Goal: Task Accomplishment & Management: Use online tool/utility

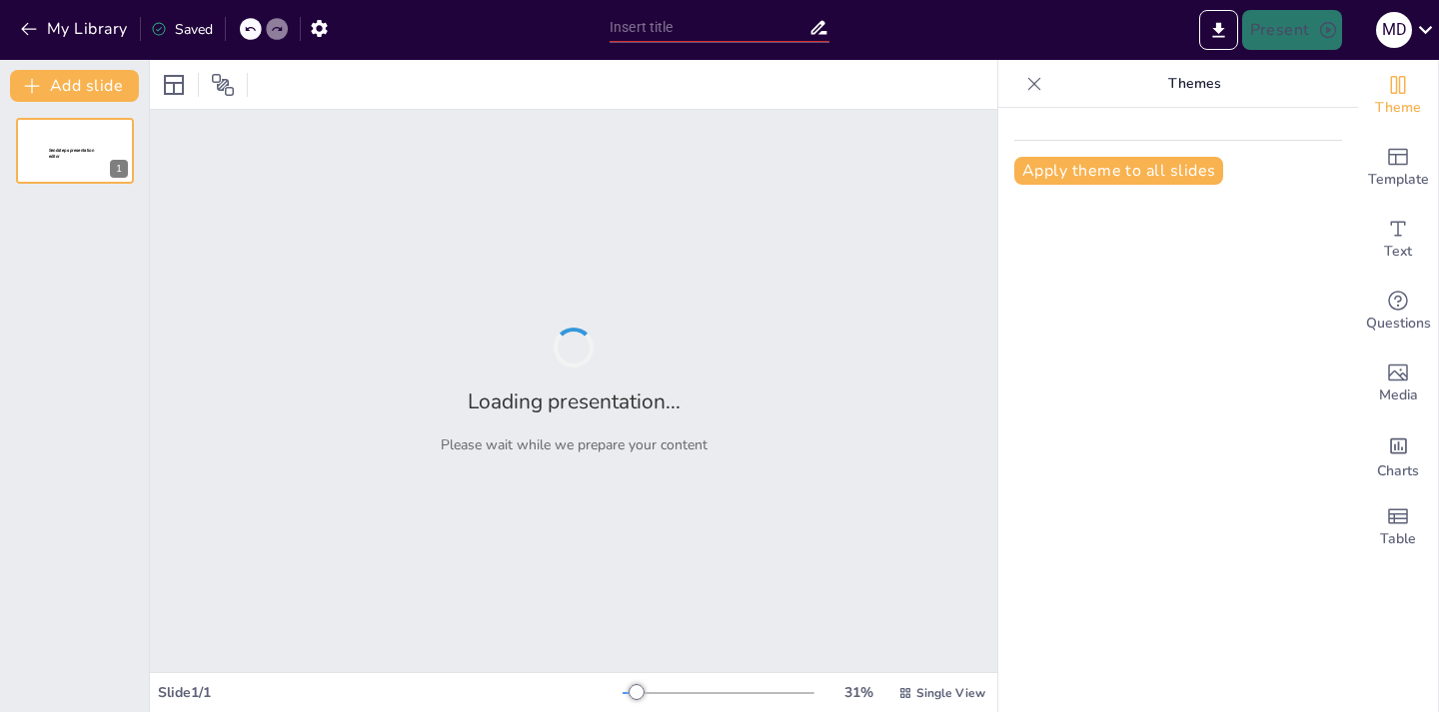
type input "Imported ciclo ovárico-ciclo menstrual copia.pptx"
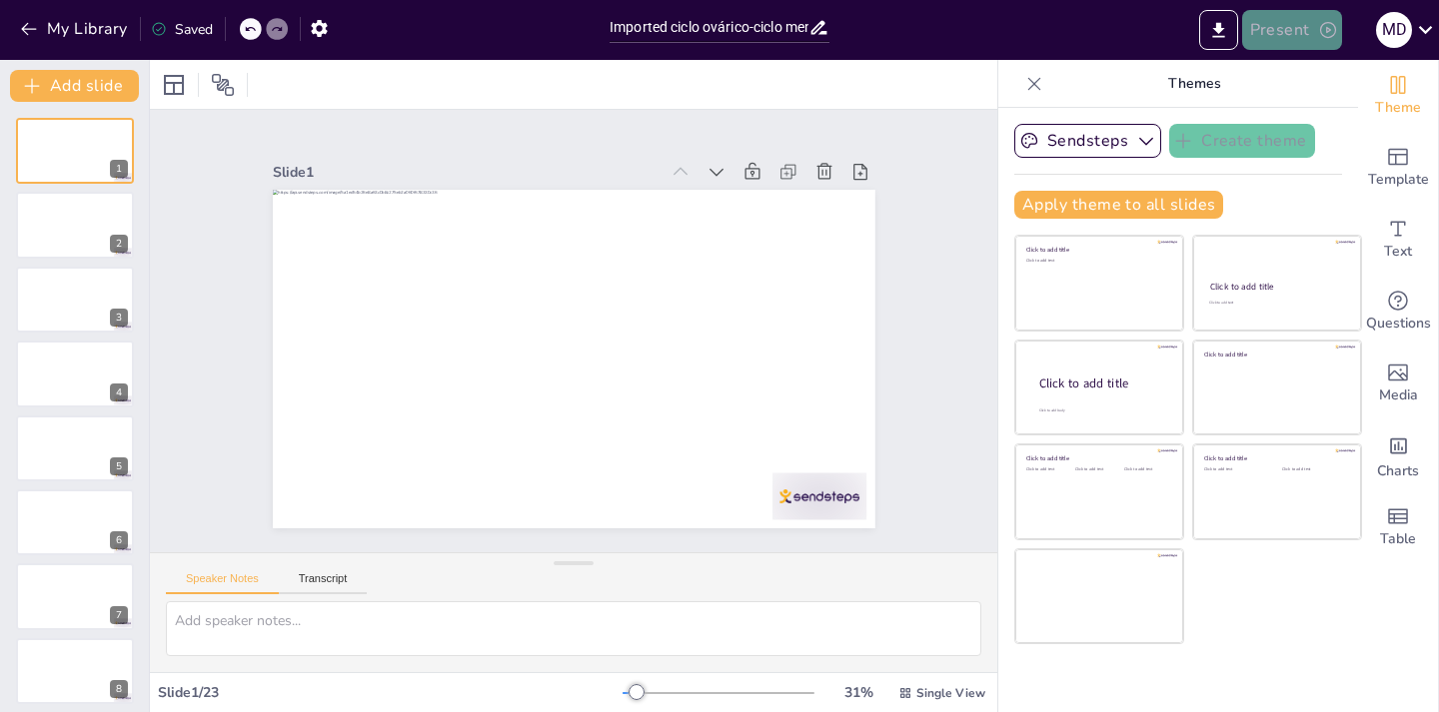
click at [1295, 22] on button "Present" at bounding box center [1292, 30] width 100 height 40
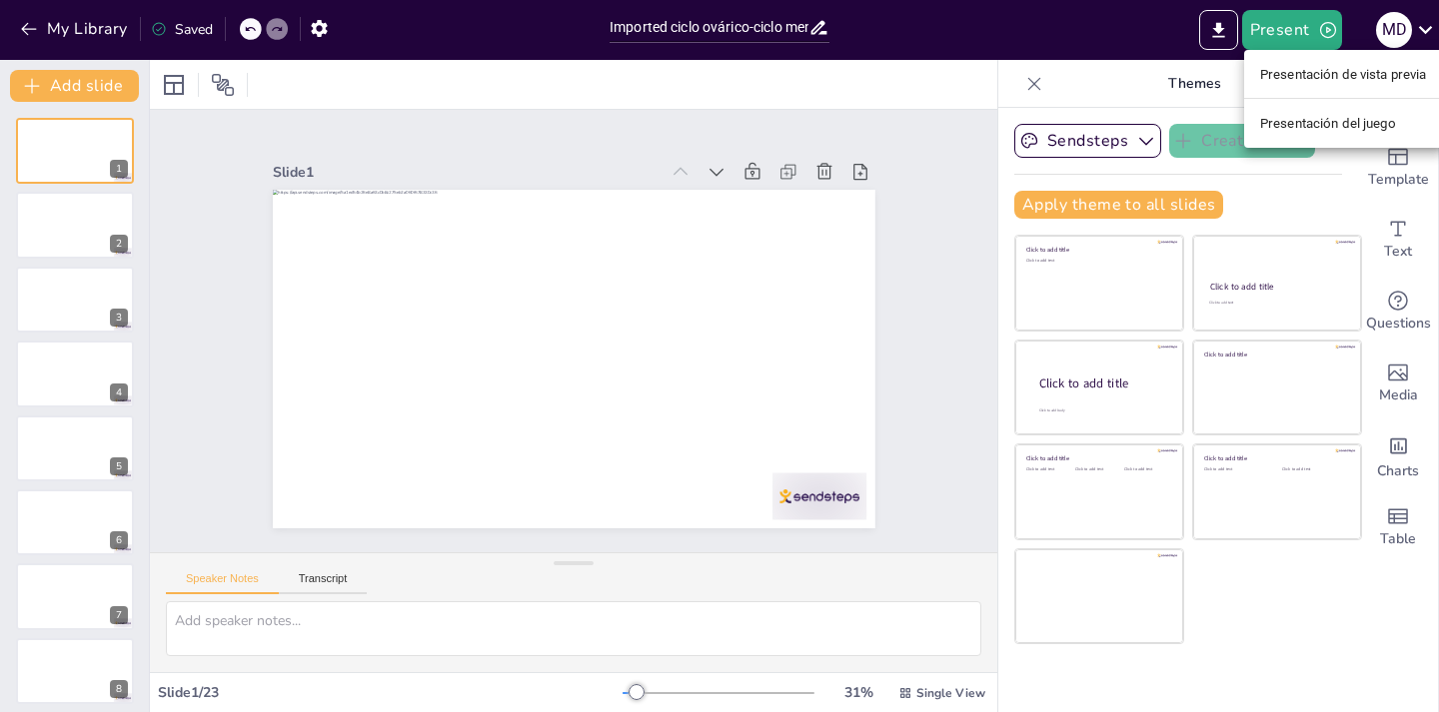
click at [1303, 74] on font "Presentación de vista previa" at bounding box center [1343, 74] width 167 height 15
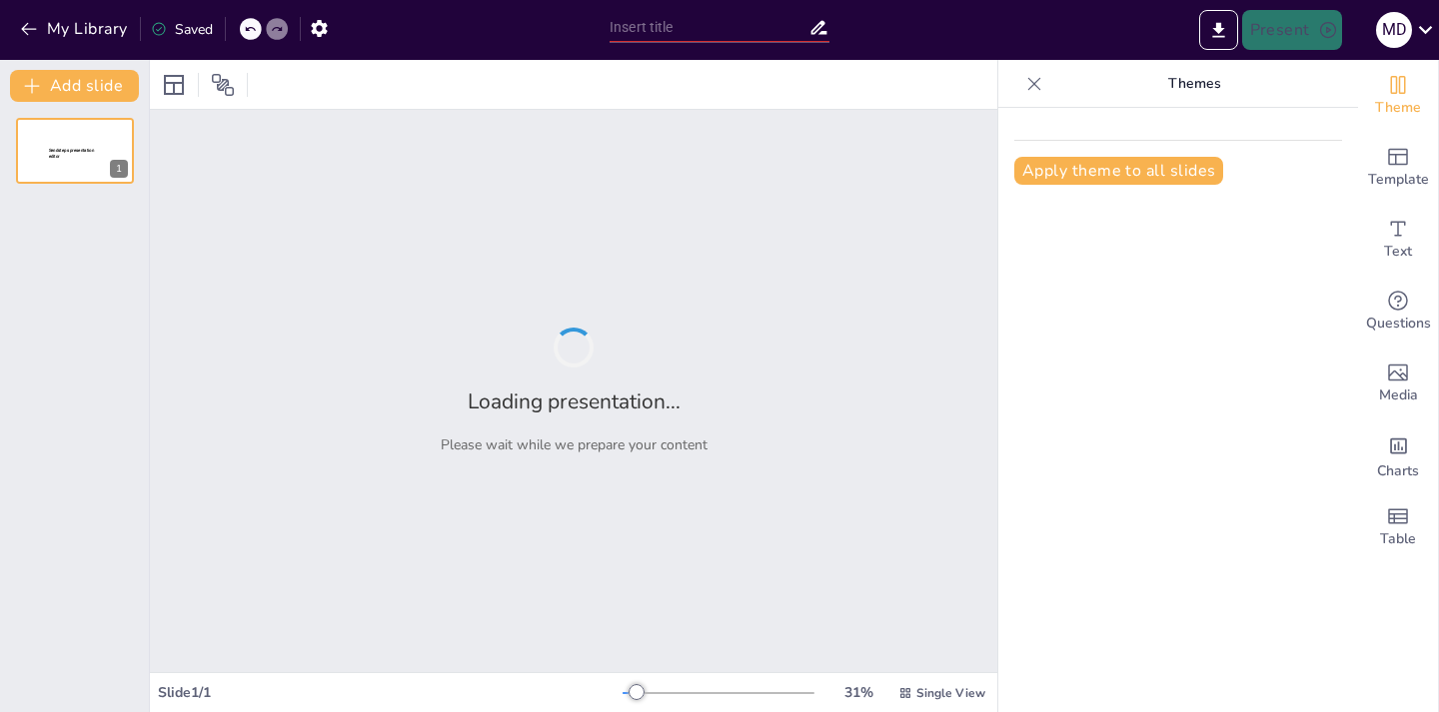
type input "Imported ciclo ovárico-ciclo menstrual copia.pptx"
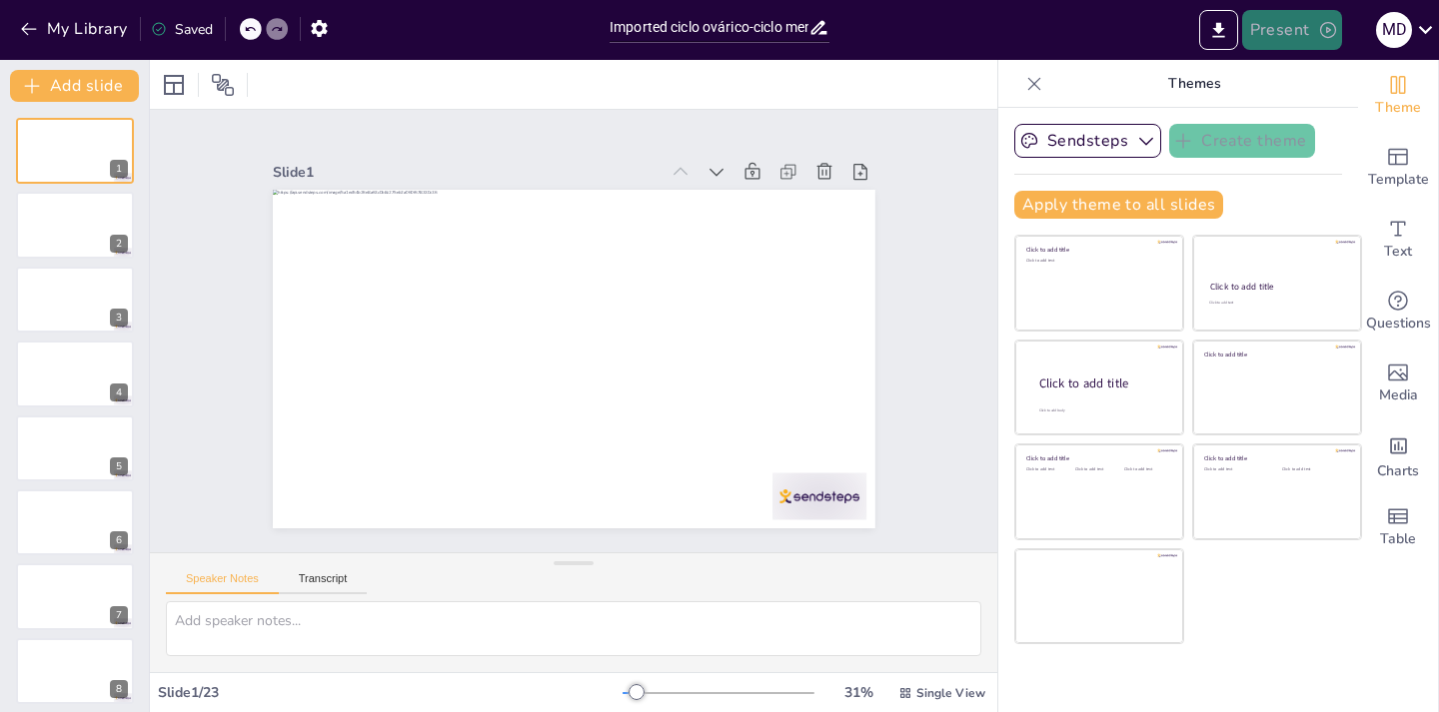
click at [1302, 26] on button "Present" at bounding box center [1292, 30] width 100 height 40
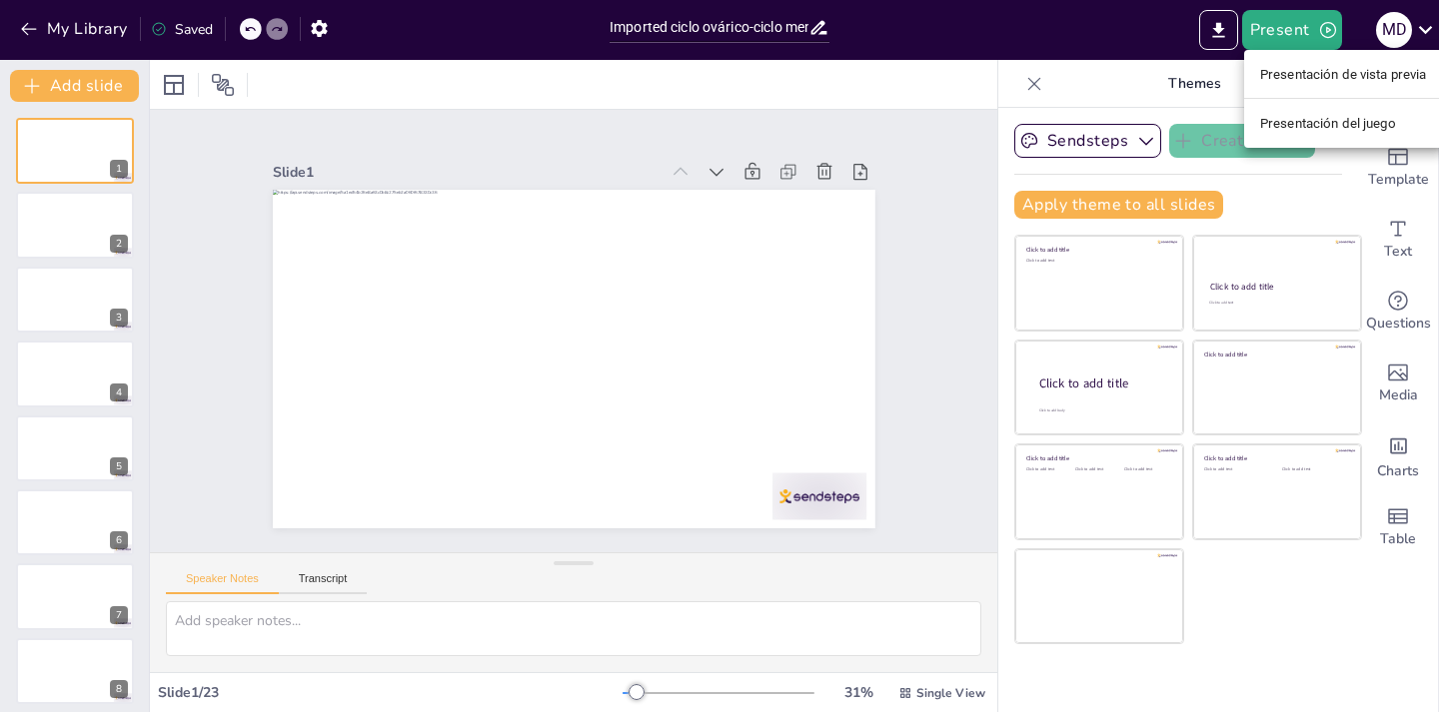
click at [1308, 123] on font "Presentación del juego" at bounding box center [1328, 123] width 136 height 15
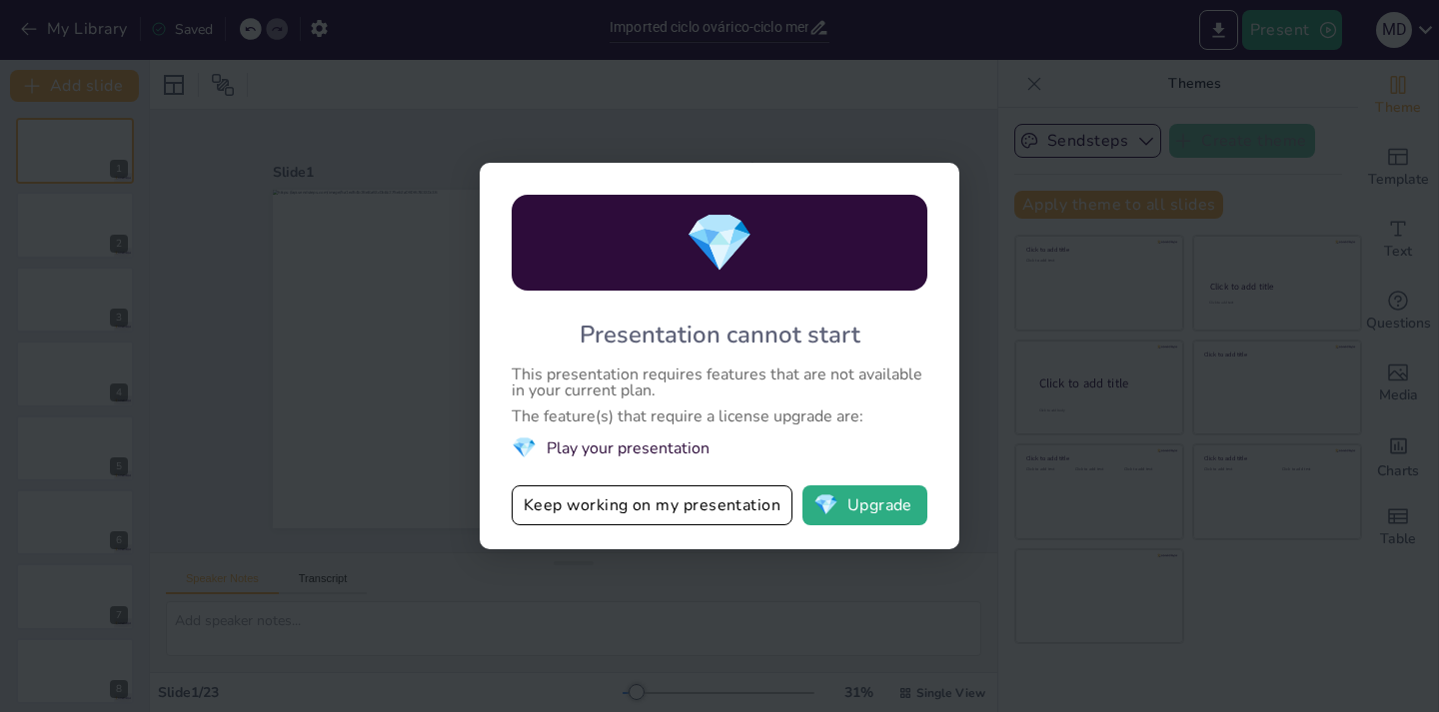
click at [980, 285] on div "💎 Presentation cannot start This presentation requires features that are not av…" at bounding box center [719, 356] width 1439 height 712
click at [693, 508] on button "Keep working on my presentation" at bounding box center [652, 506] width 281 height 40
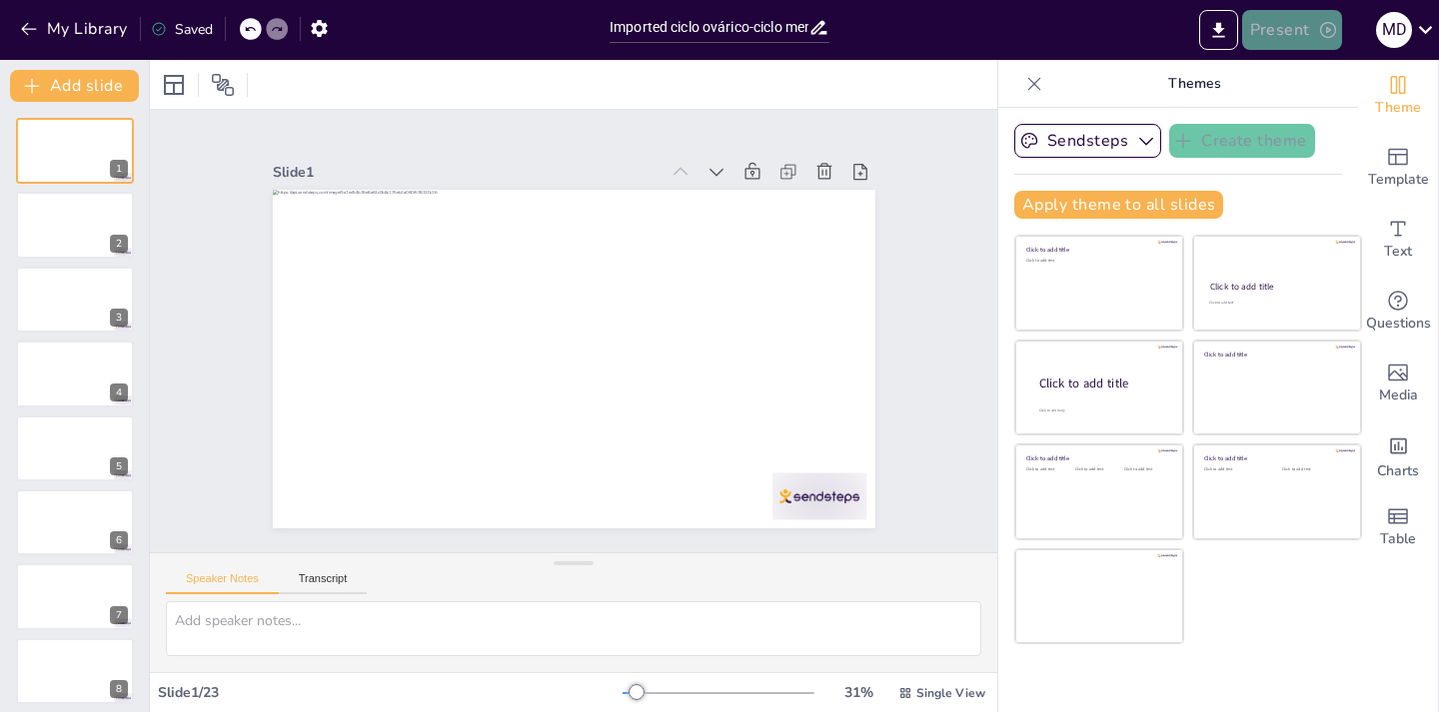
click at [1268, 26] on button "Present" at bounding box center [1292, 30] width 100 height 40
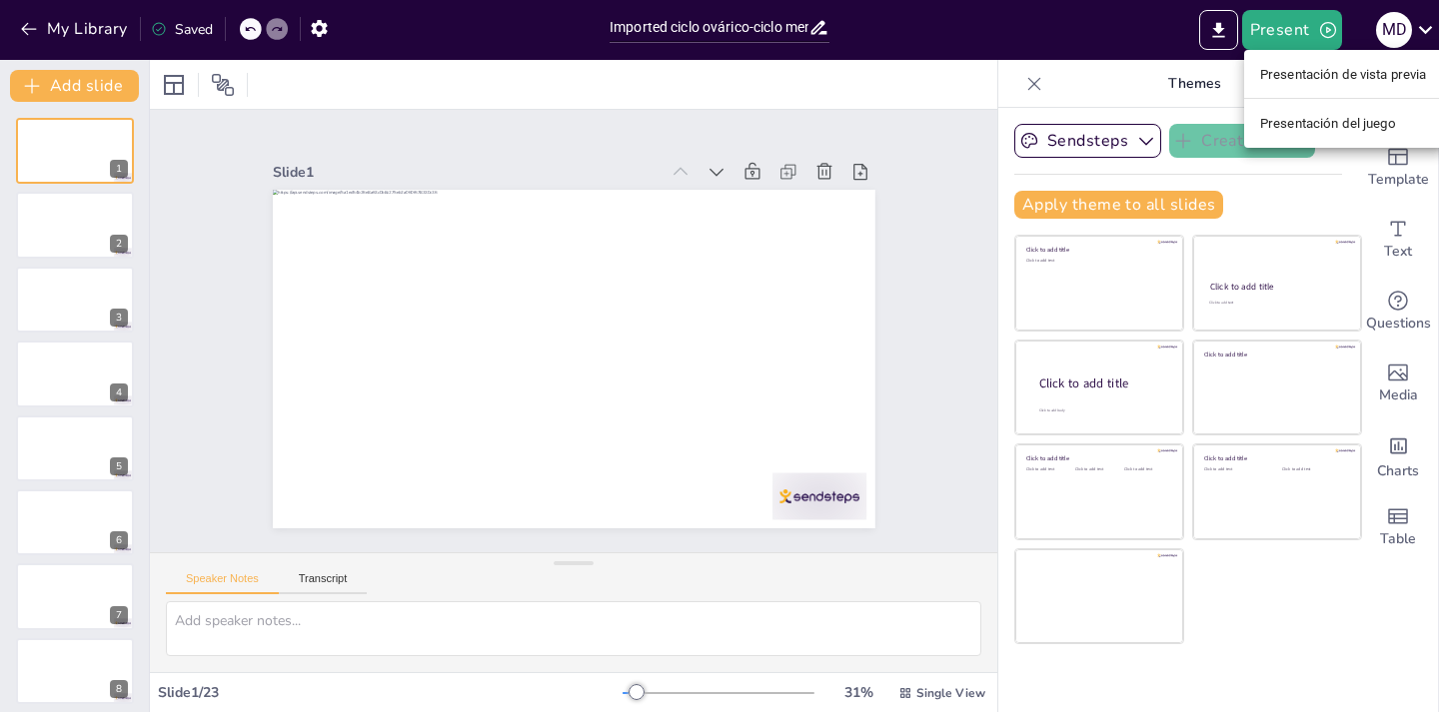
click at [1274, 70] on font "Presentación de vista previa" at bounding box center [1343, 74] width 167 height 15
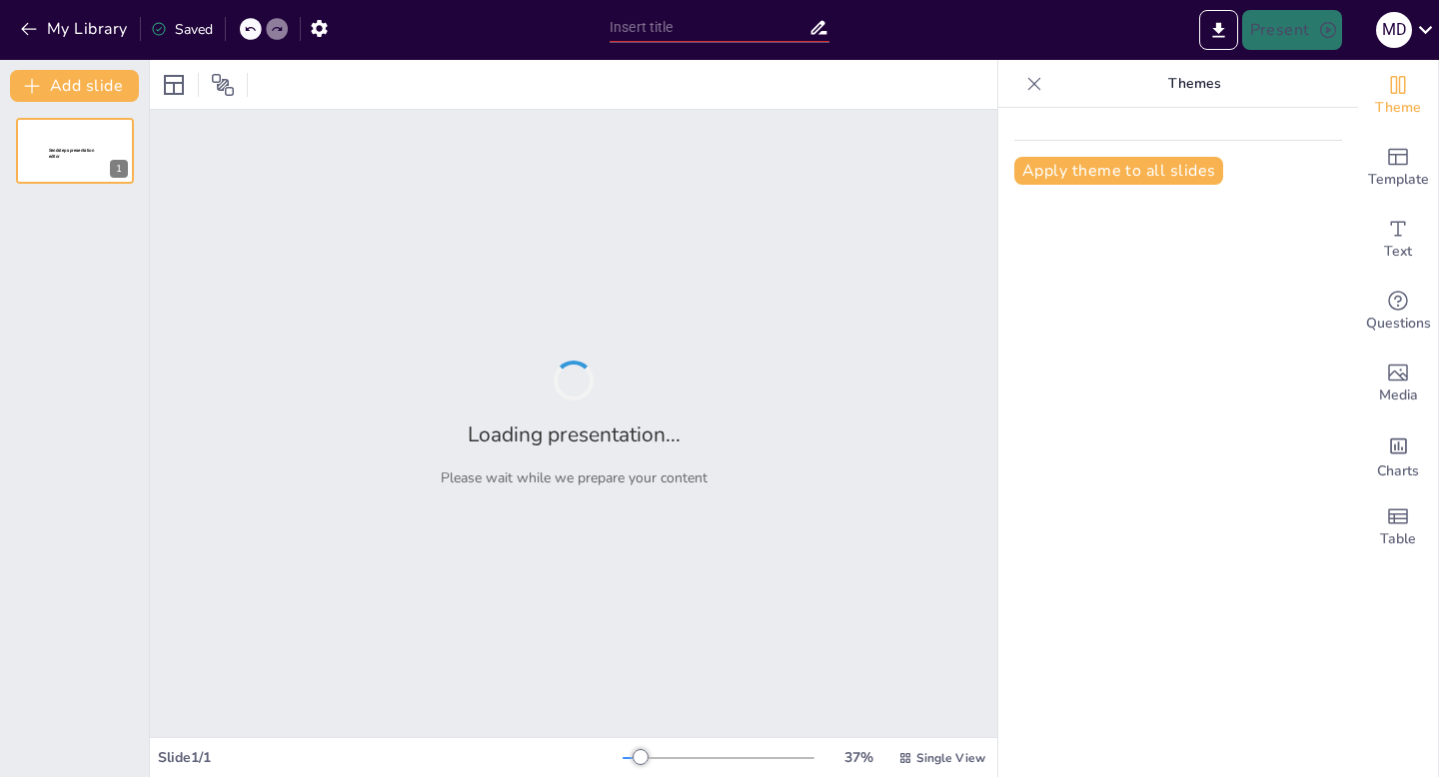
type input "Imported ciclo ovárico-ciclo menstrual copia.pptx"
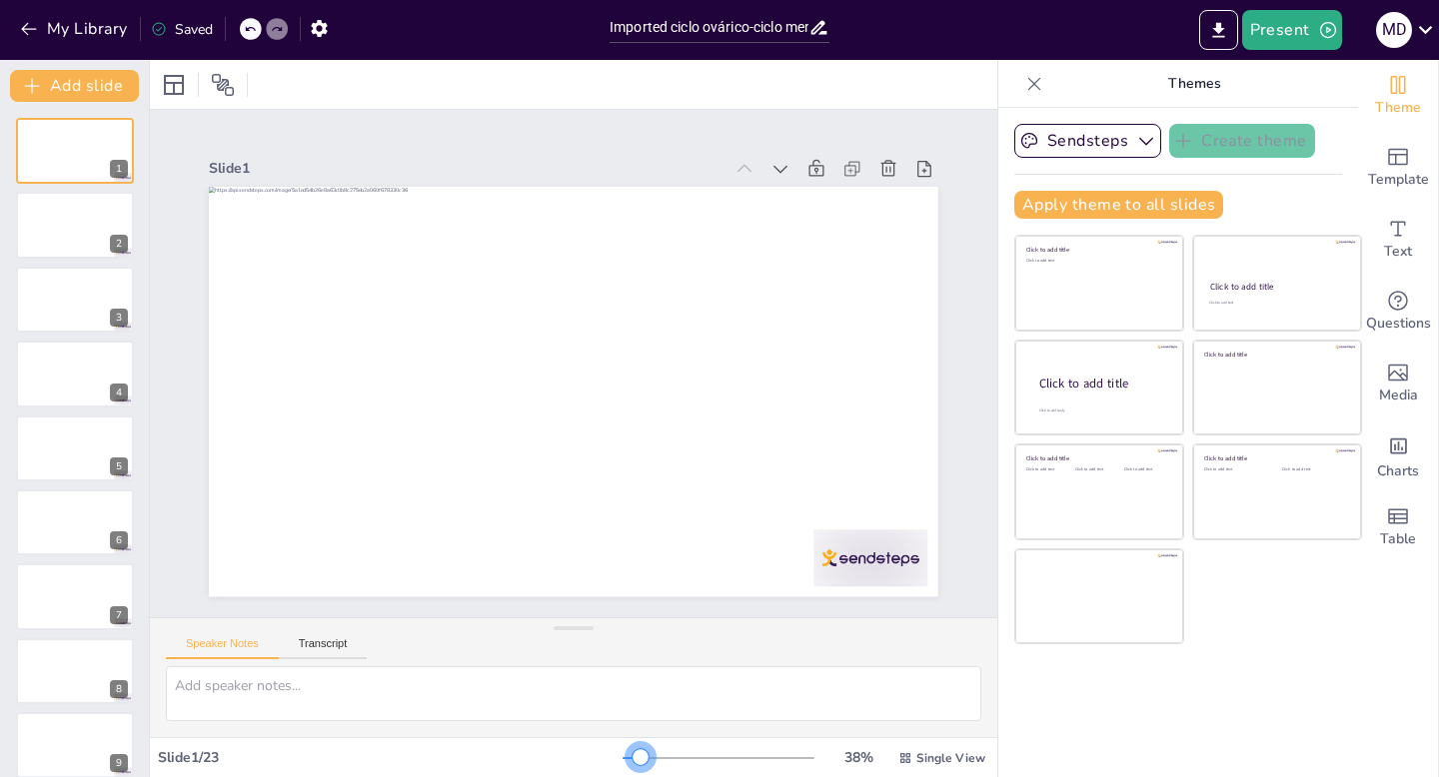
click at [643, 758] on div at bounding box center [641, 757] width 16 height 16
click at [642, 757] on div at bounding box center [641, 757] width 16 height 16
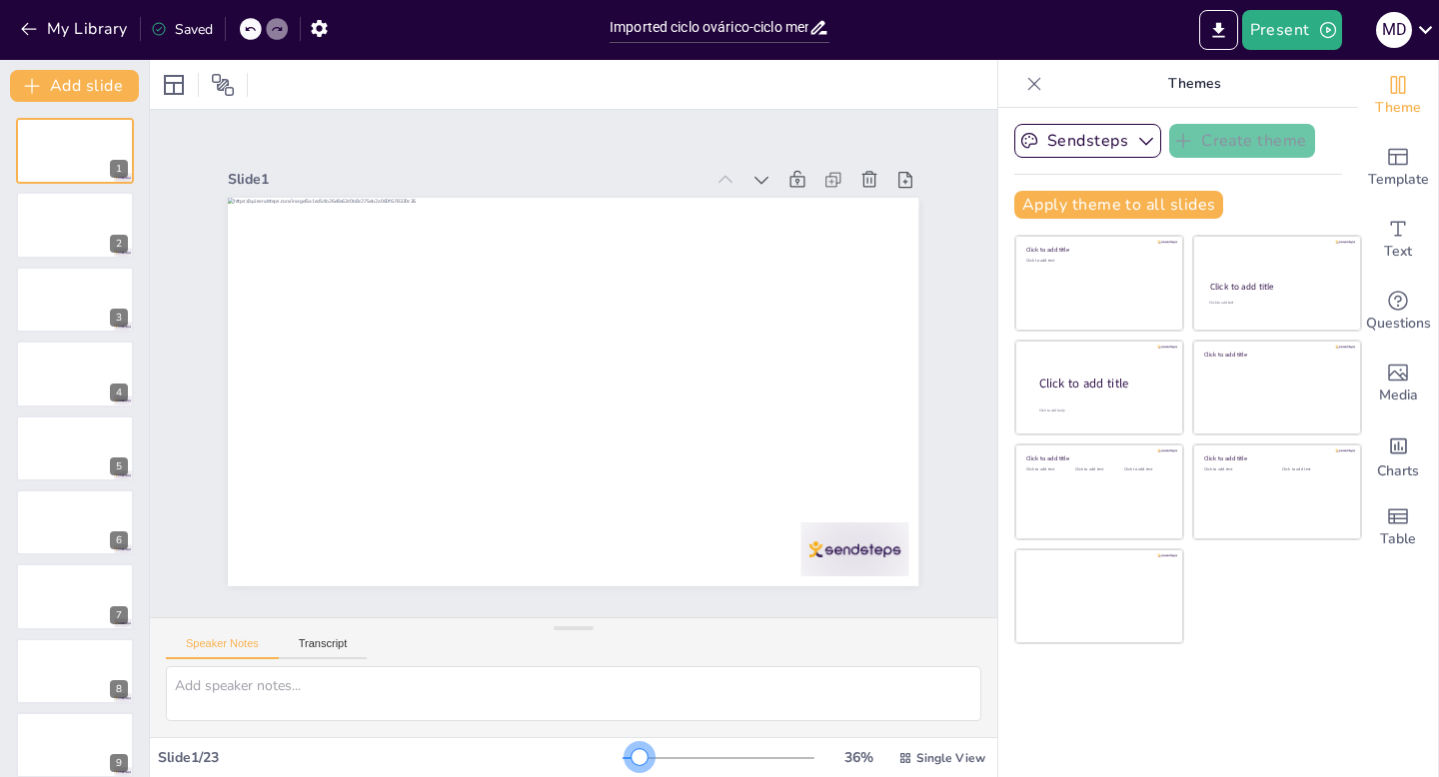
click at [642, 757] on div at bounding box center [640, 757] width 16 height 16
click at [227, 81] on icon at bounding box center [223, 85] width 22 height 22
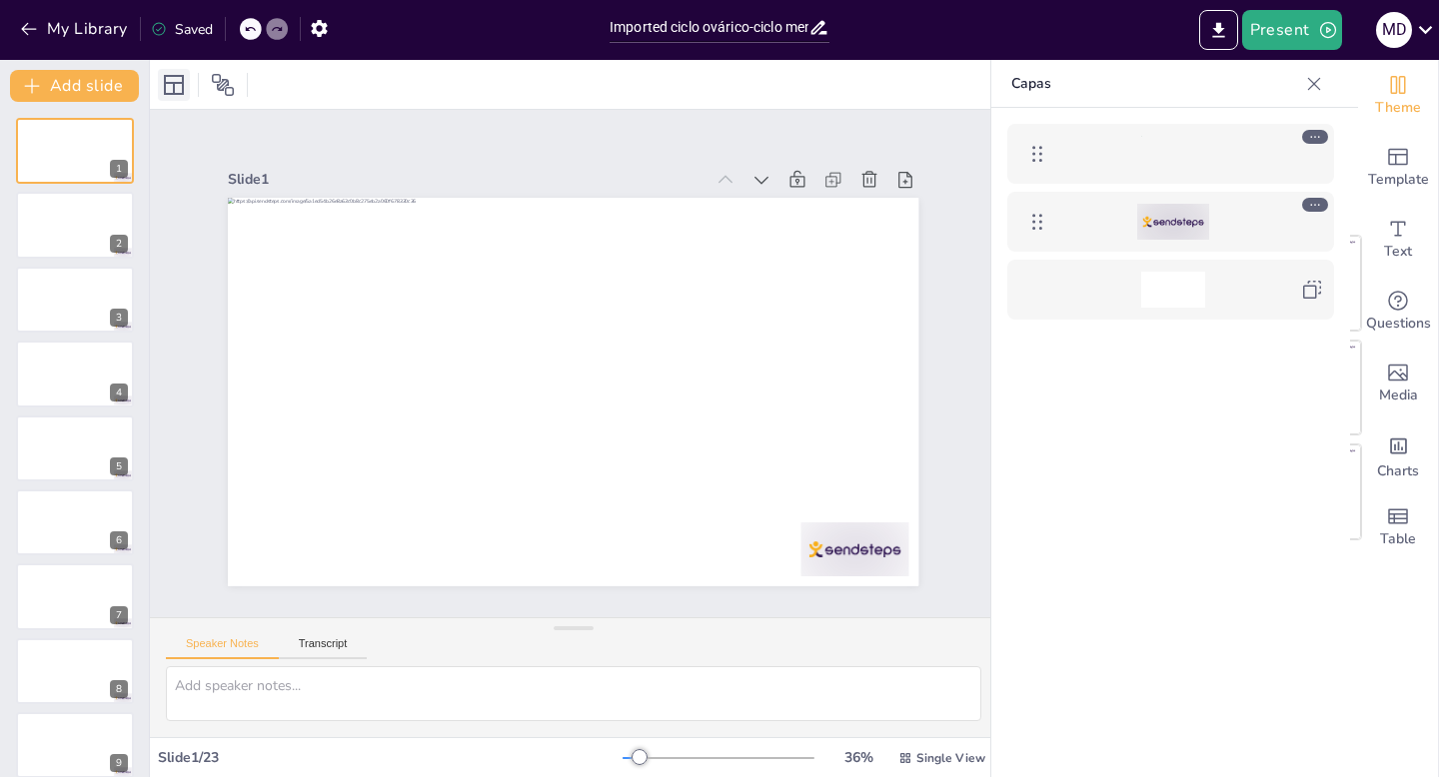
click at [170, 84] on icon at bounding box center [174, 85] width 24 height 24
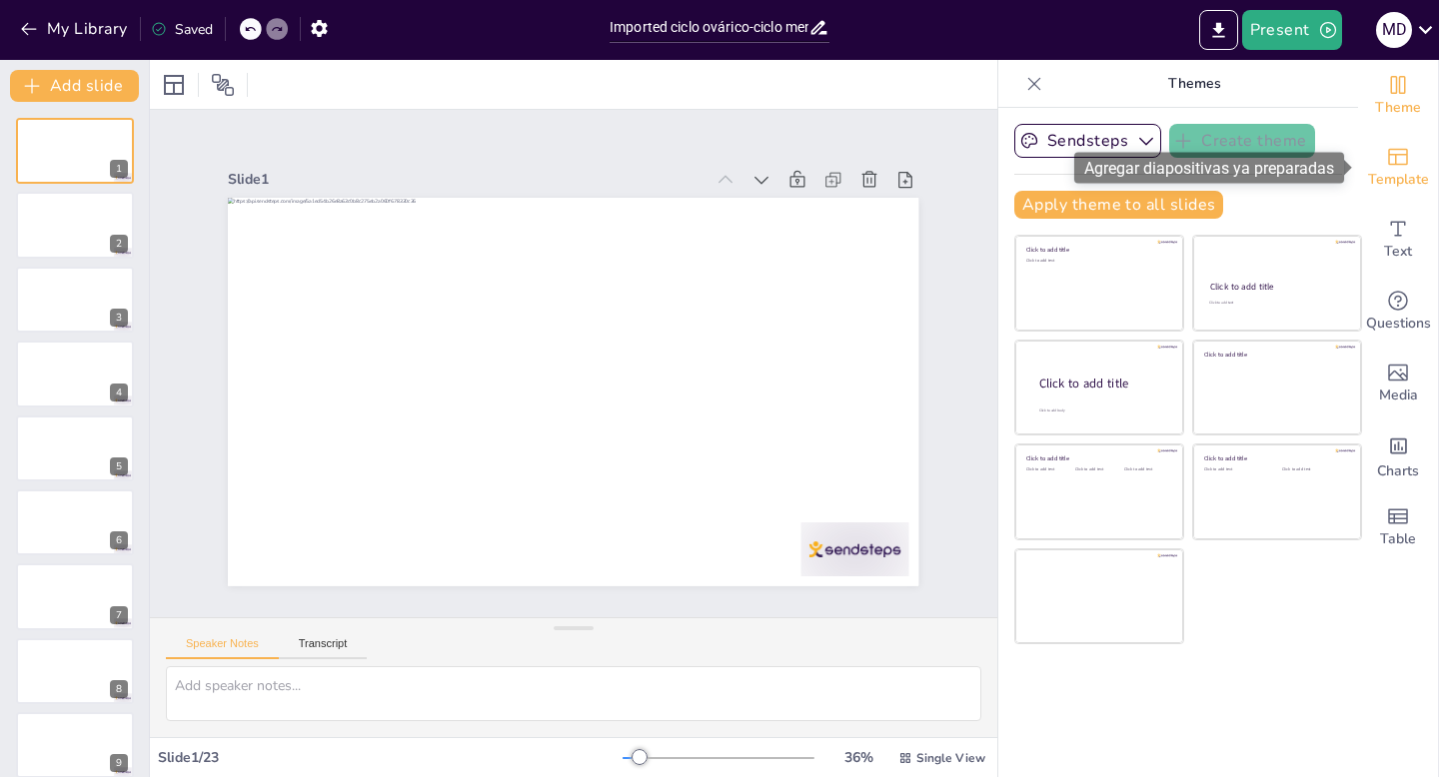
click at [1399, 153] on icon "Add ready made slides" at bounding box center [1398, 157] width 24 height 24
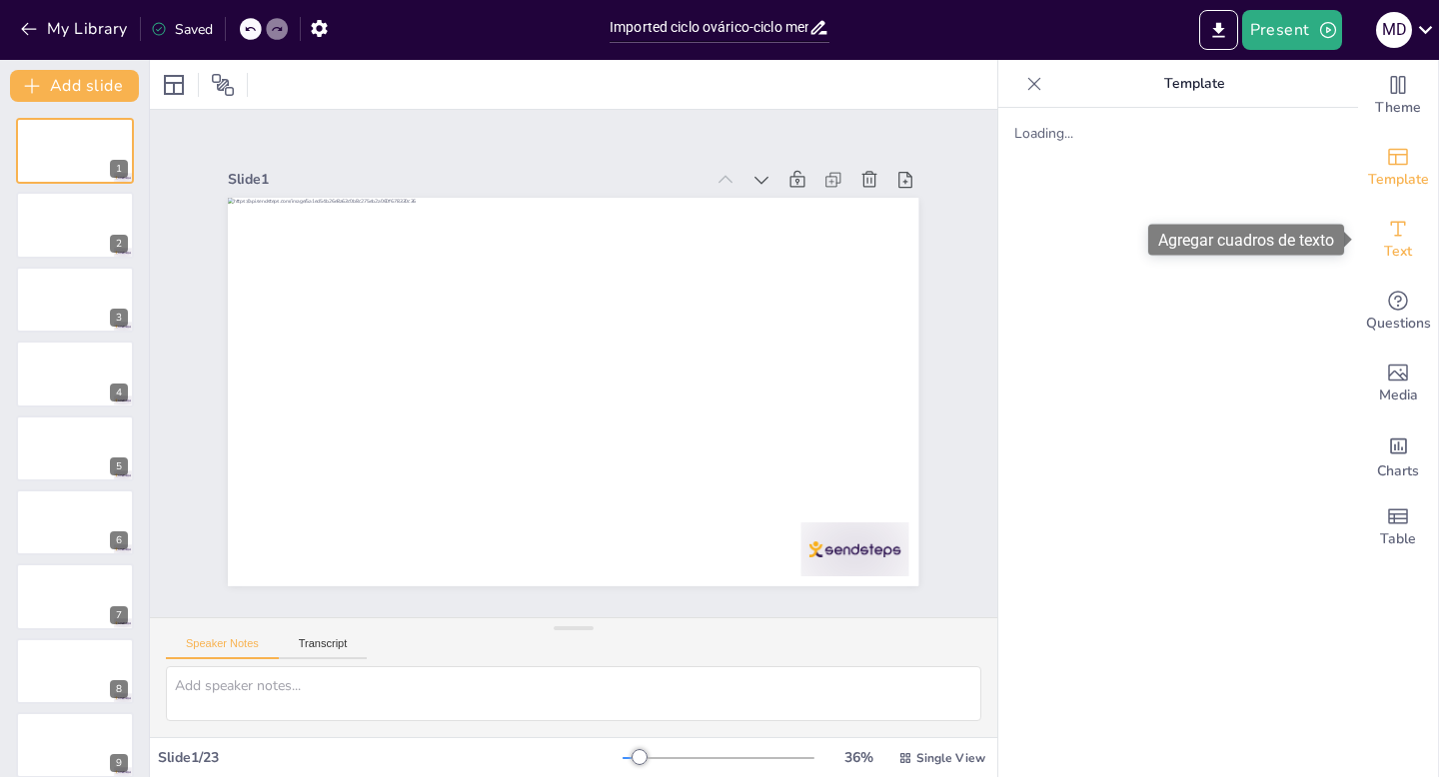
click at [1410, 248] on span "Text" at bounding box center [1398, 252] width 28 height 22
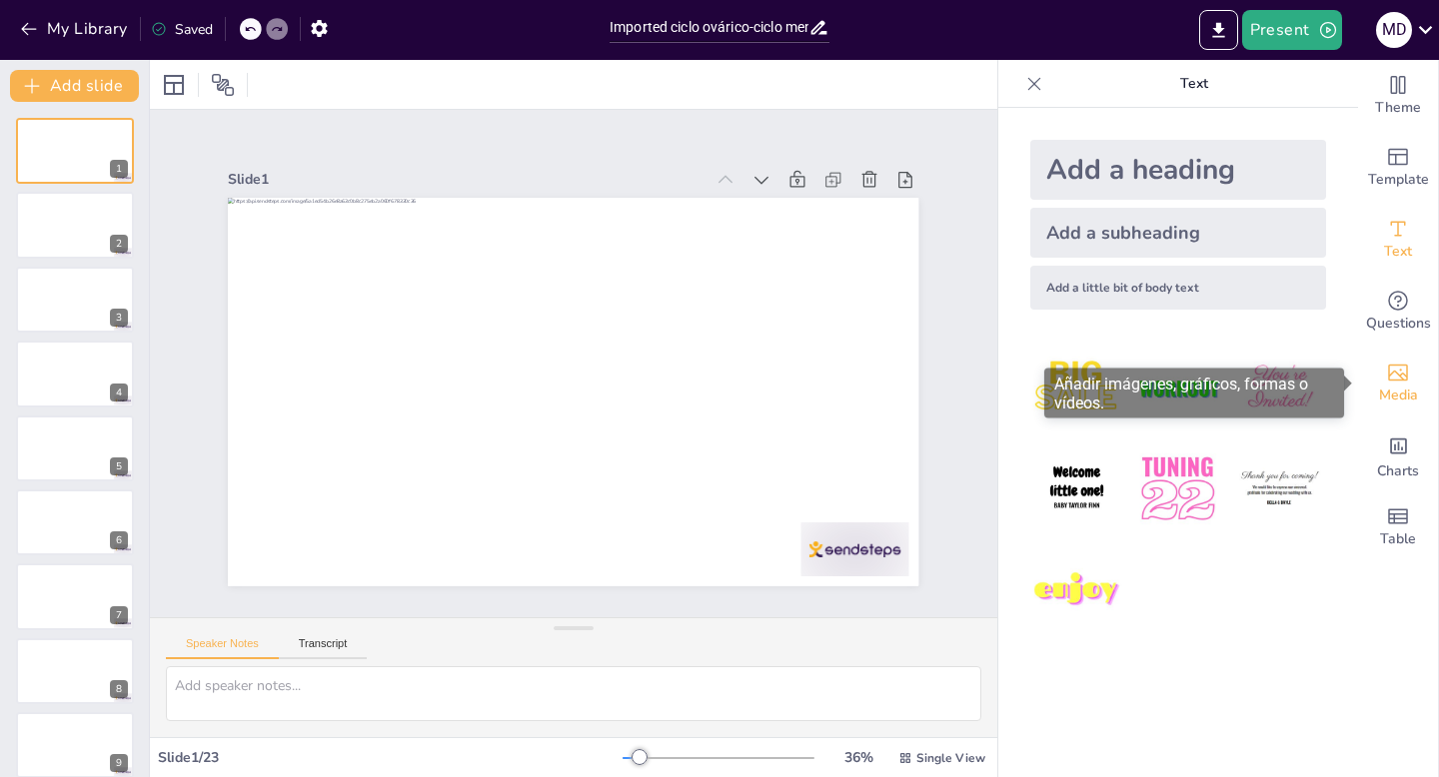
click at [1401, 392] on span "Media" at bounding box center [1398, 396] width 39 height 22
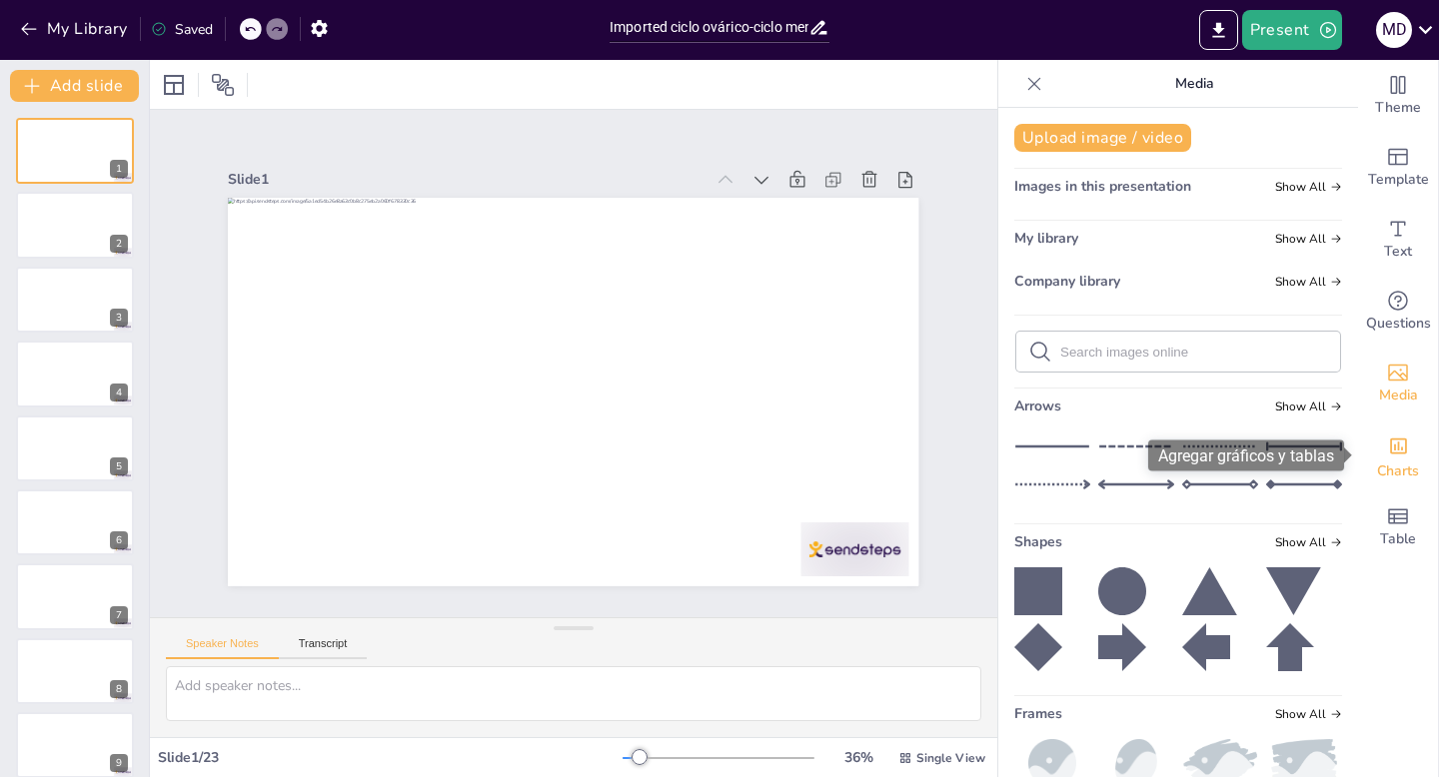
click at [1399, 455] on icon "Add charts and graphs" at bounding box center [1398, 446] width 21 height 21
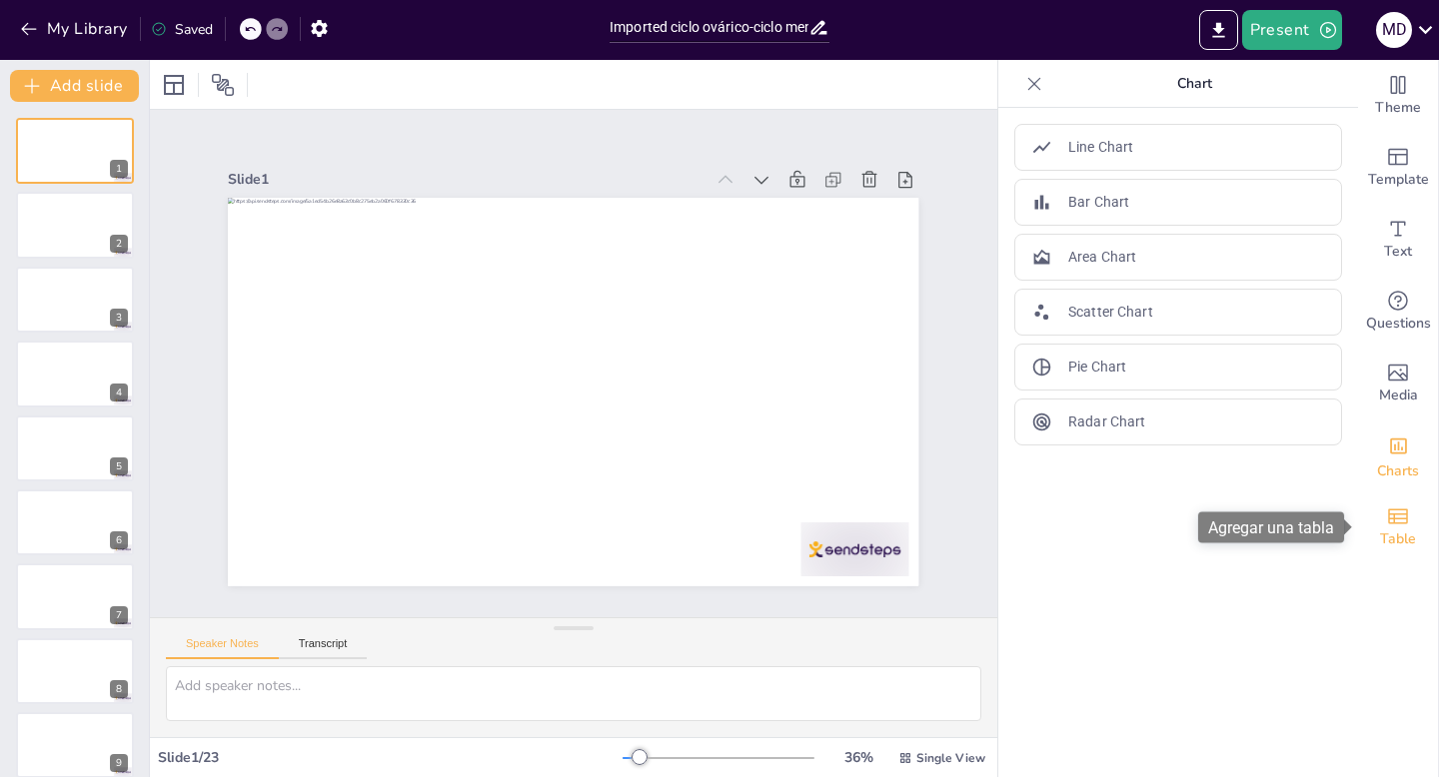
click at [1400, 516] on icon "Add a table" at bounding box center [1398, 517] width 24 height 24
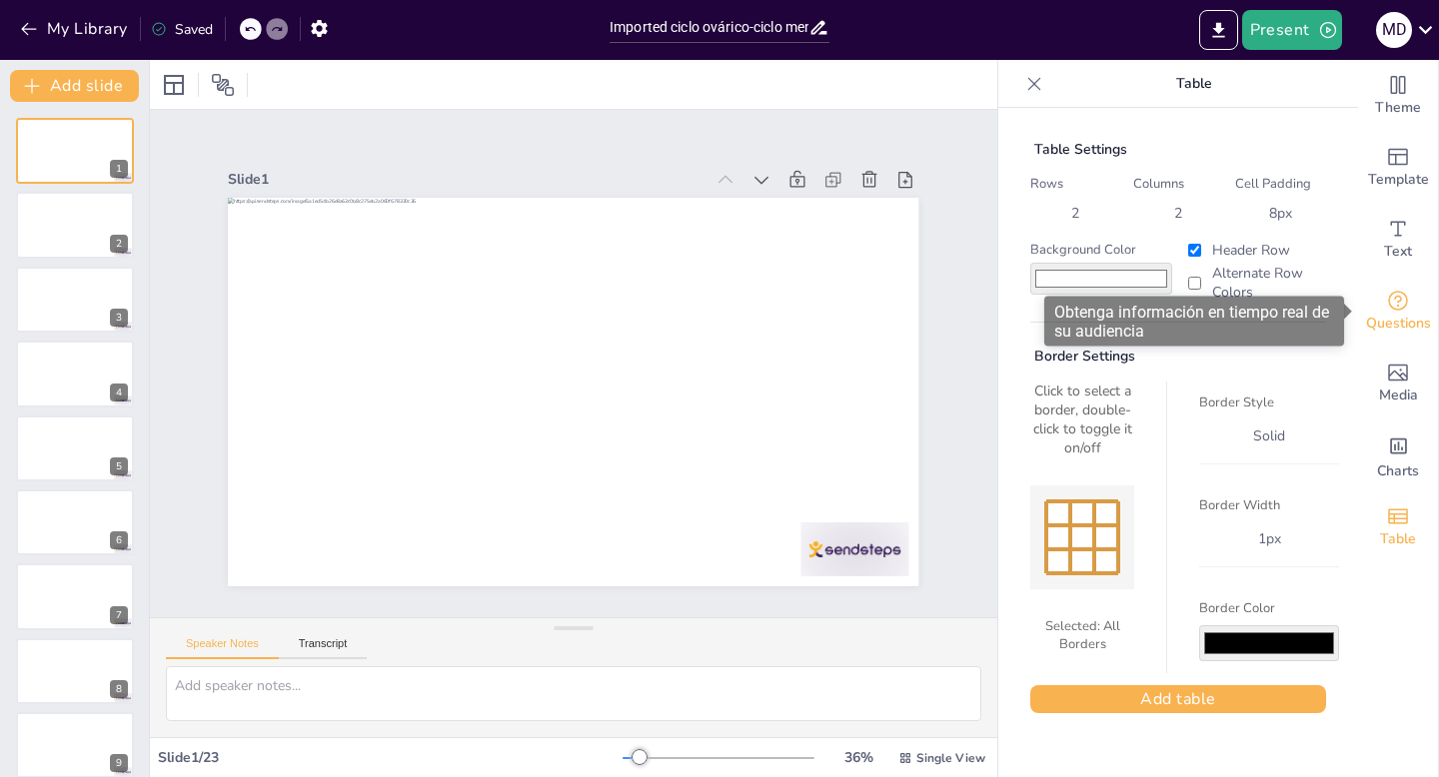
click at [1397, 317] on span "Questions" at bounding box center [1398, 324] width 65 height 22
